Goal: Task Accomplishment & Management: Manage account settings

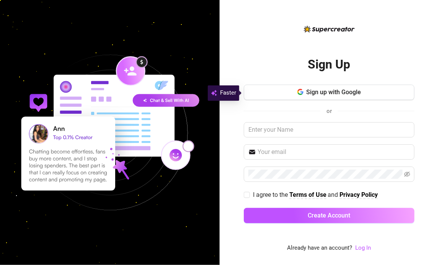
click at [366, 249] on link "Log In" at bounding box center [364, 247] width 16 height 7
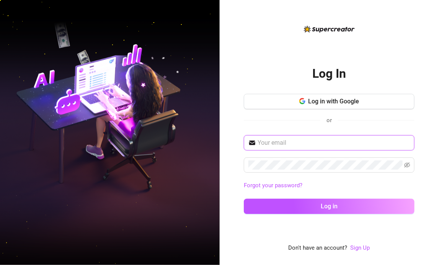
click at [315, 141] on input "text" at bounding box center [334, 142] width 152 height 9
click at [272, 143] on input "lyonkkvng44@gmail.com" at bounding box center [334, 142] width 152 height 9
type input "lyonkvng44@gmail.com"
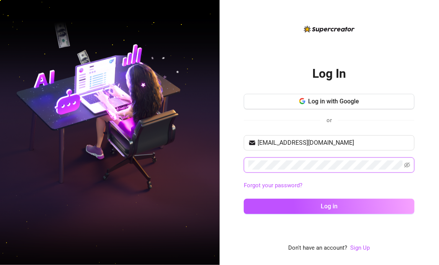
click at [407, 162] on icon "eye-invisible" at bounding box center [407, 165] width 6 height 6
click at [351, 206] on button "Log in" at bounding box center [329, 206] width 171 height 15
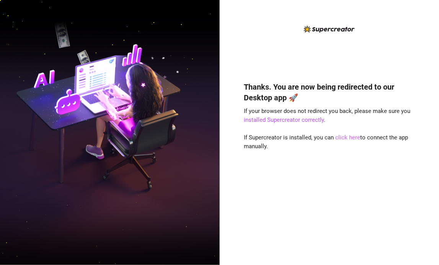
click at [352, 139] on link "click here" at bounding box center [347, 137] width 25 height 7
click at [344, 139] on link "click here" at bounding box center [347, 137] width 25 height 7
